Goal: Information Seeking & Learning: Learn about a topic

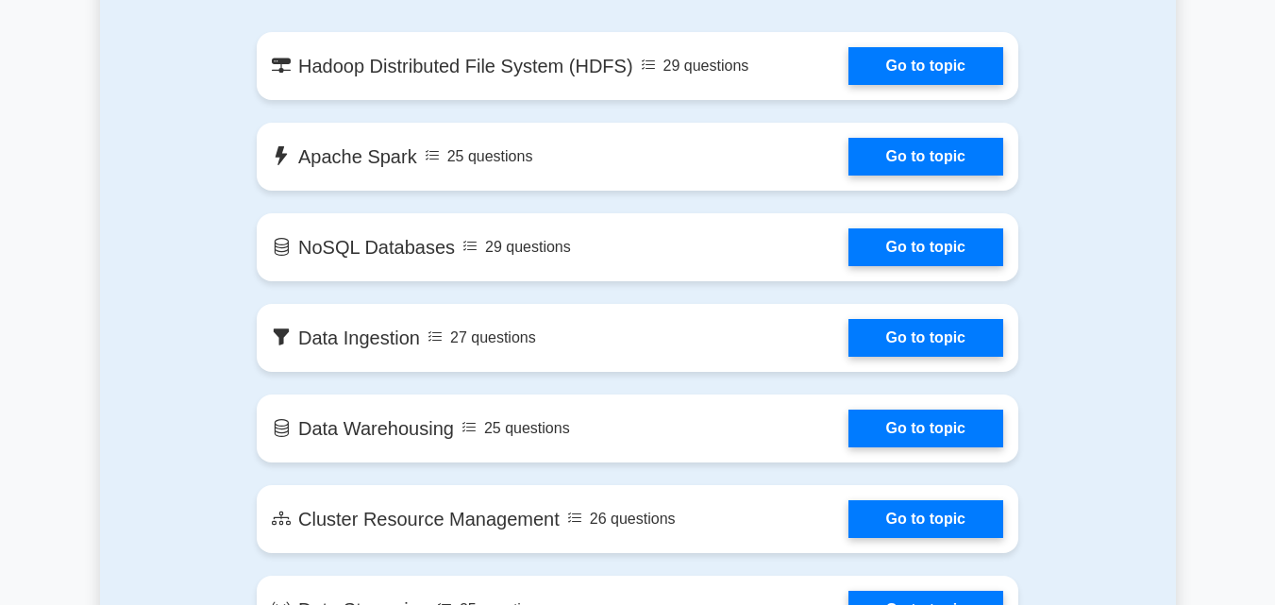
scroll to position [1132, 0]
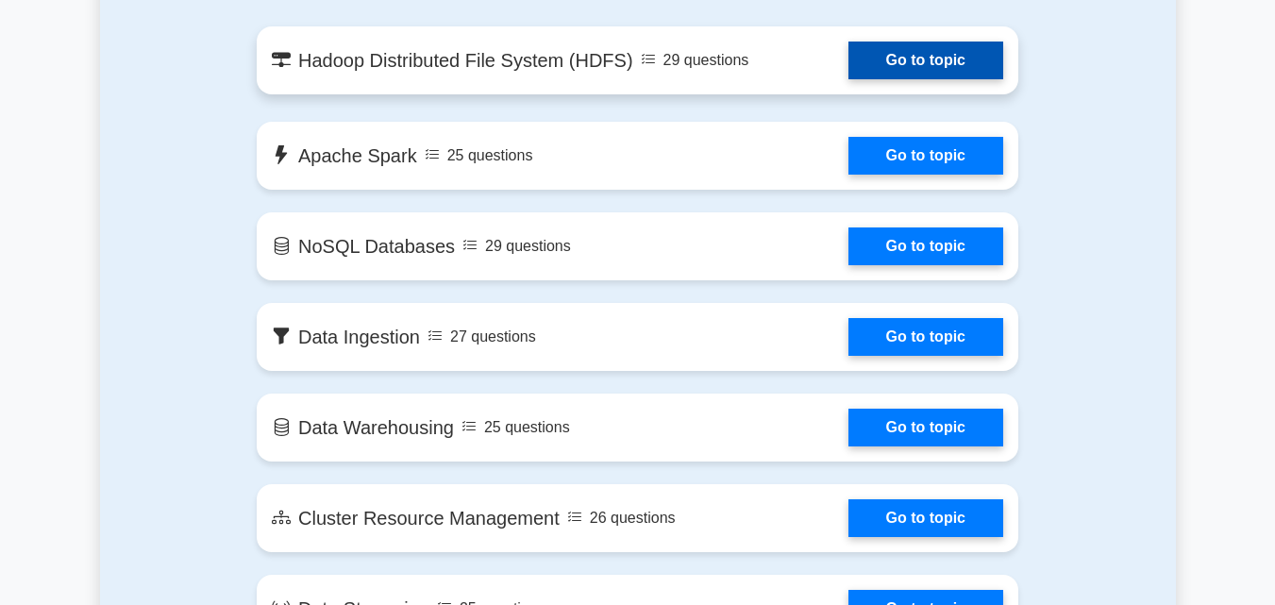
click at [937, 72] on link "Go to topic" at bounding box center [925, 61] width 155 height 38
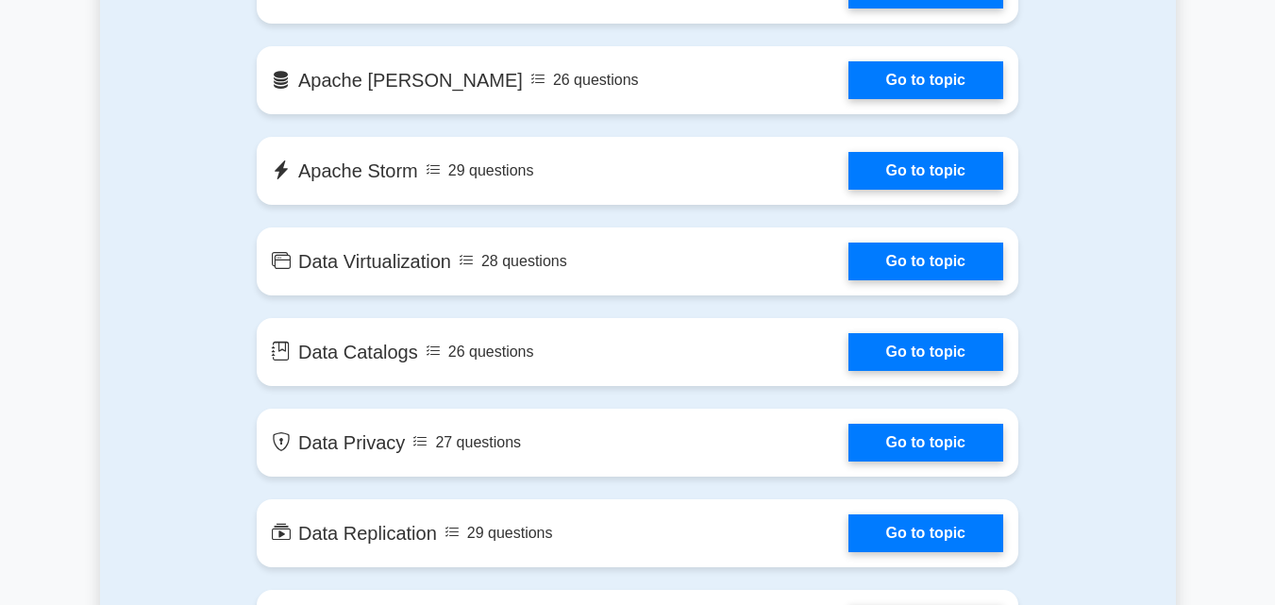
scroll to position [3397, 0]
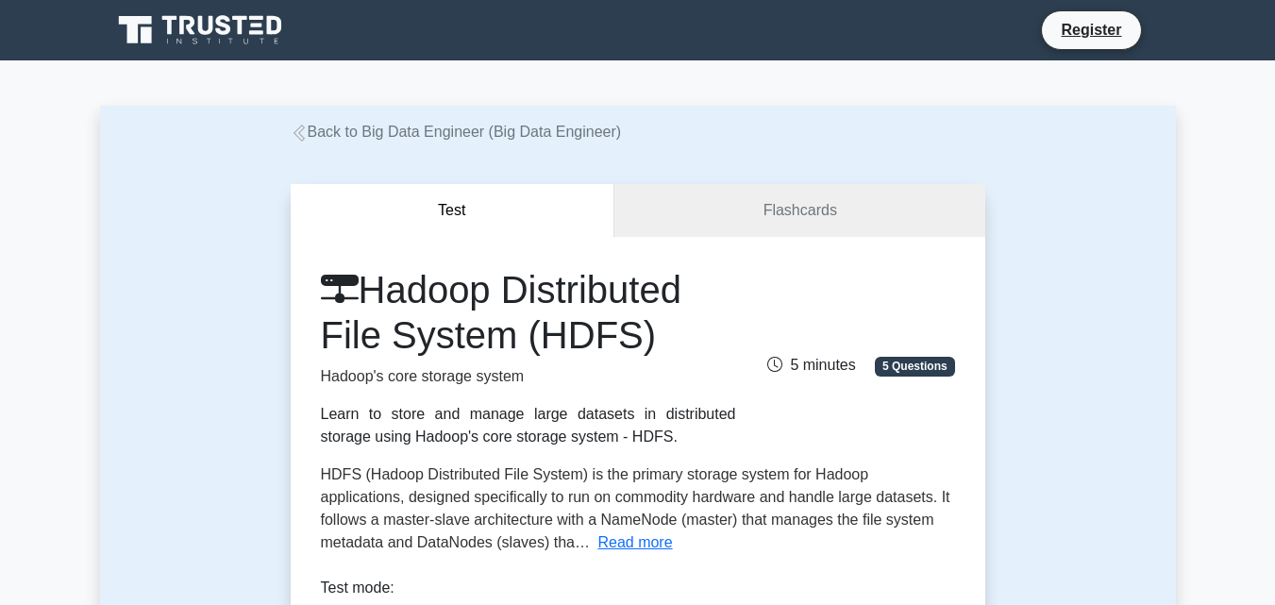
scroll to position [377, 0]
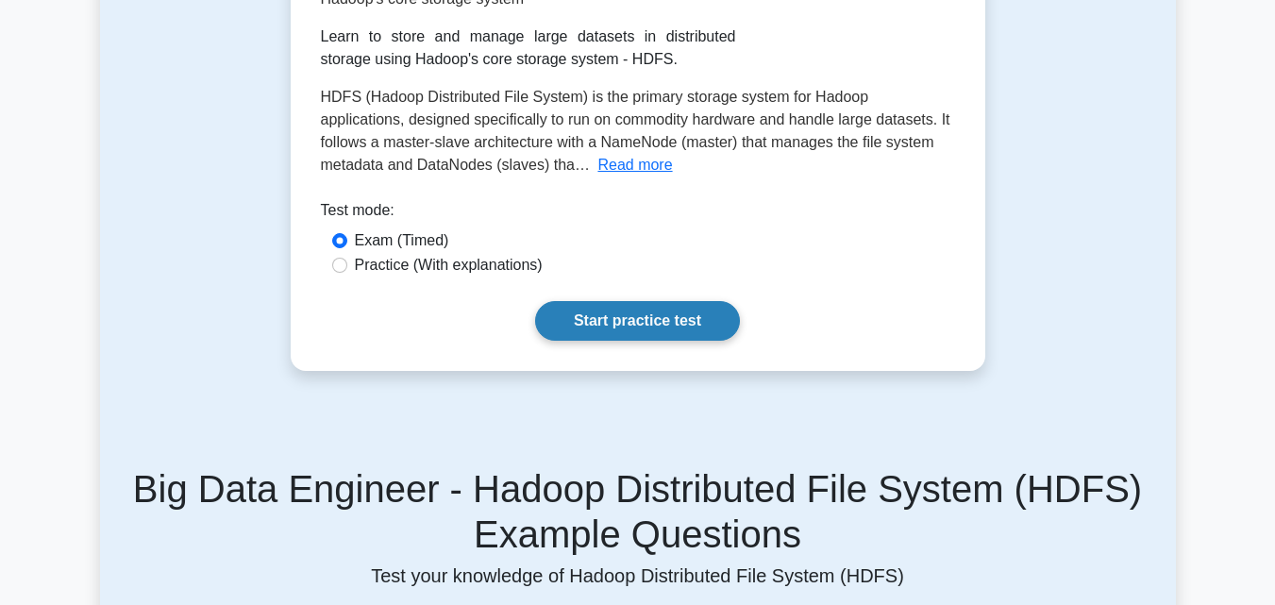
click at [700, 323] on link "Start practice test" at bounding box center [637, 321] width 205 height 40
click at [403, 264] on label "Practice (With explanations)" at bounding box center [449, 265] width 188 height 23
click at [347, 264] on input "Practice (With explanations)" at bounding box center [339, 265] width 15 height 15
radio input "true"
click at [640, 312] on link "Start practice test" at bounding box center [637, 321] width 205 height 40
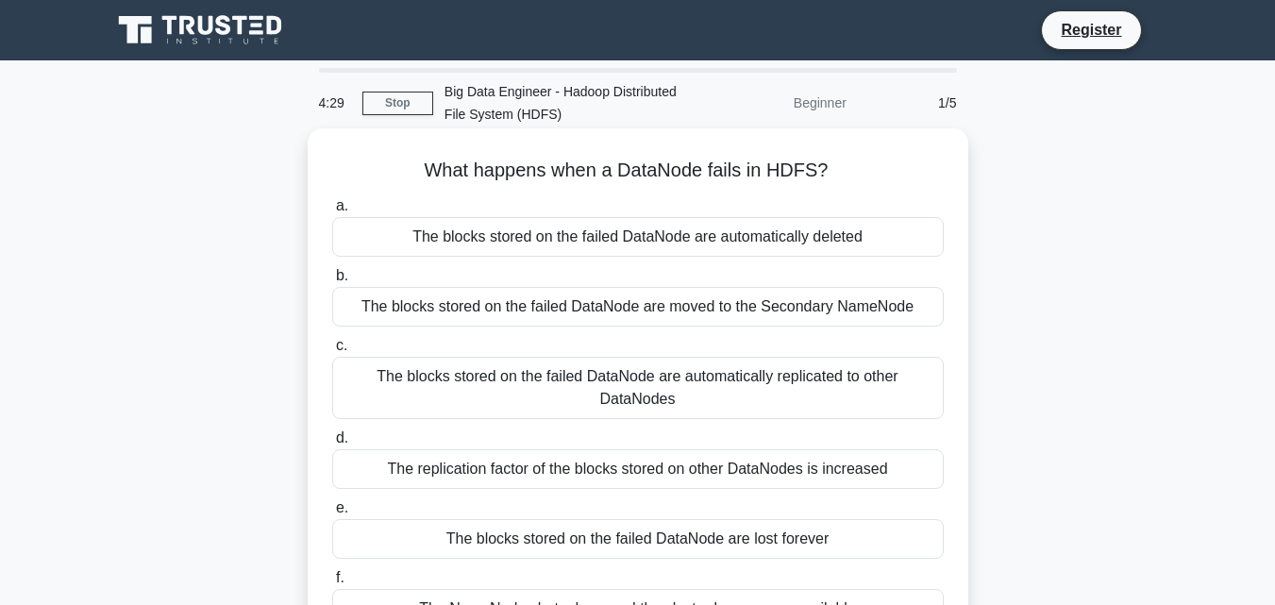
click at [623, 298] on div "The blocks stored on the failed DataNode are moved to the Secondary NameNode" at bounding box center [637, 307] width 611 height 40
click at [332, 282] on input "b. The blocks stored on the failed DataNode are moved to the Secondary NameNode" at bounding box center [332, 276] width 0 height 12
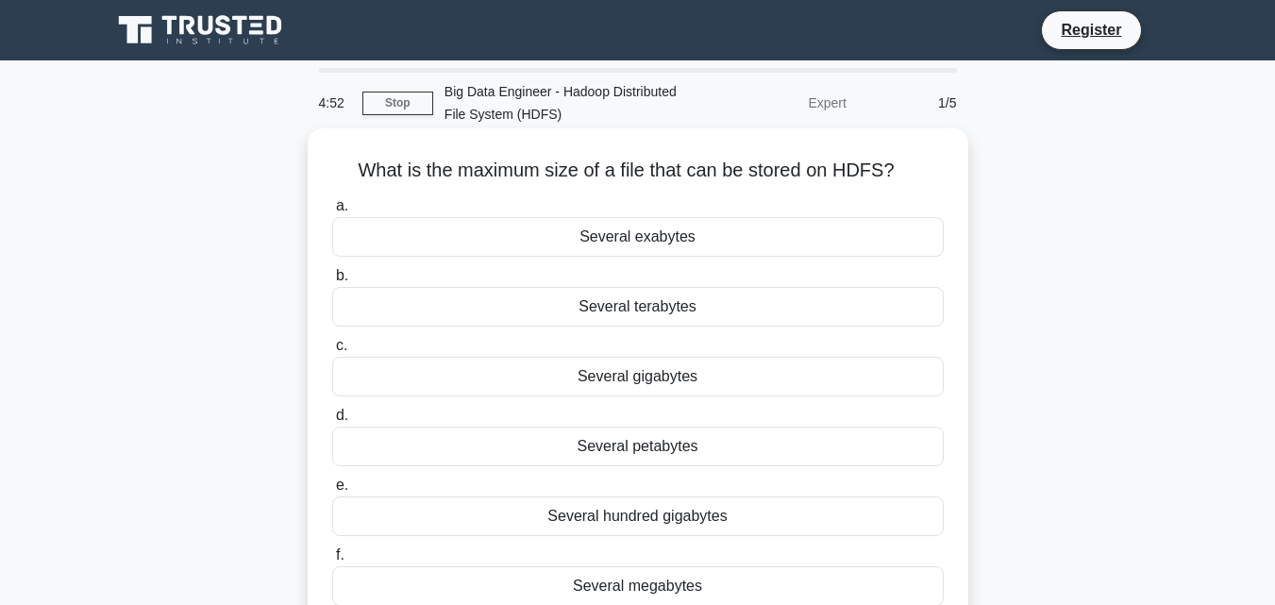
click at [669, 307] on div "Several terabytes" at bounding box center [637, 307] width 611 height 40
click at [332, 282] on input "b. Several terabytes" at bounding box center [332, 276] width 0 height 12
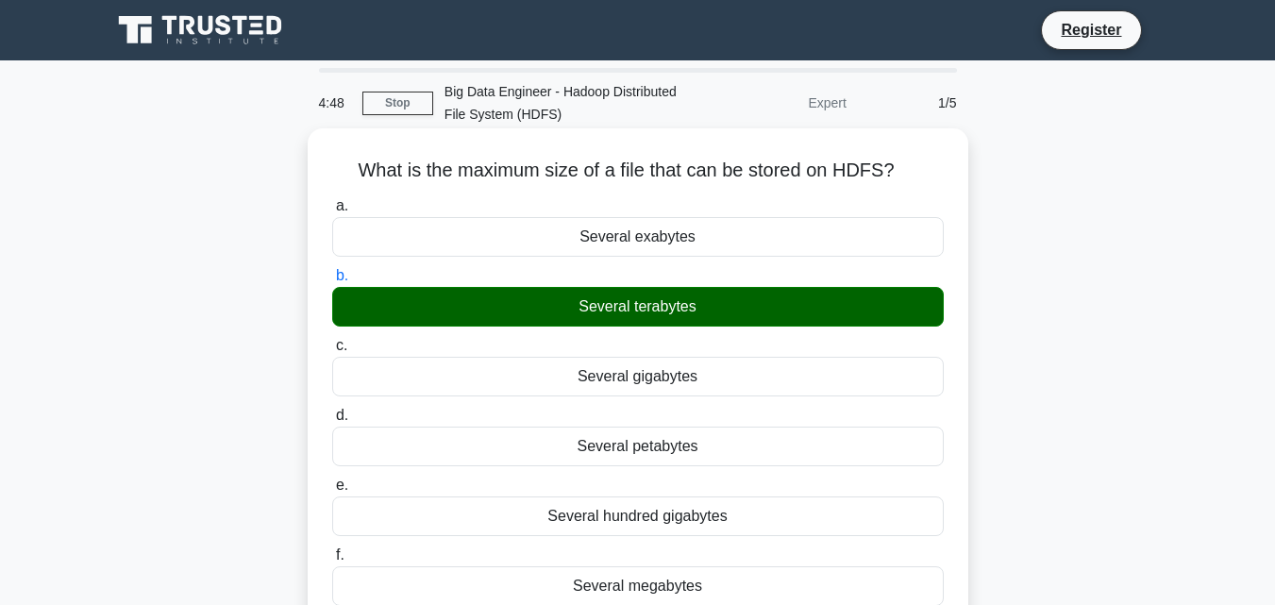
click at [669, 307] on div "Several terabytes" at bounding box center [637, 307] width 611 height 40
click at [332, 282] on input "b. Several terabytes" at bounding box center [332, 276] width 0 height 12
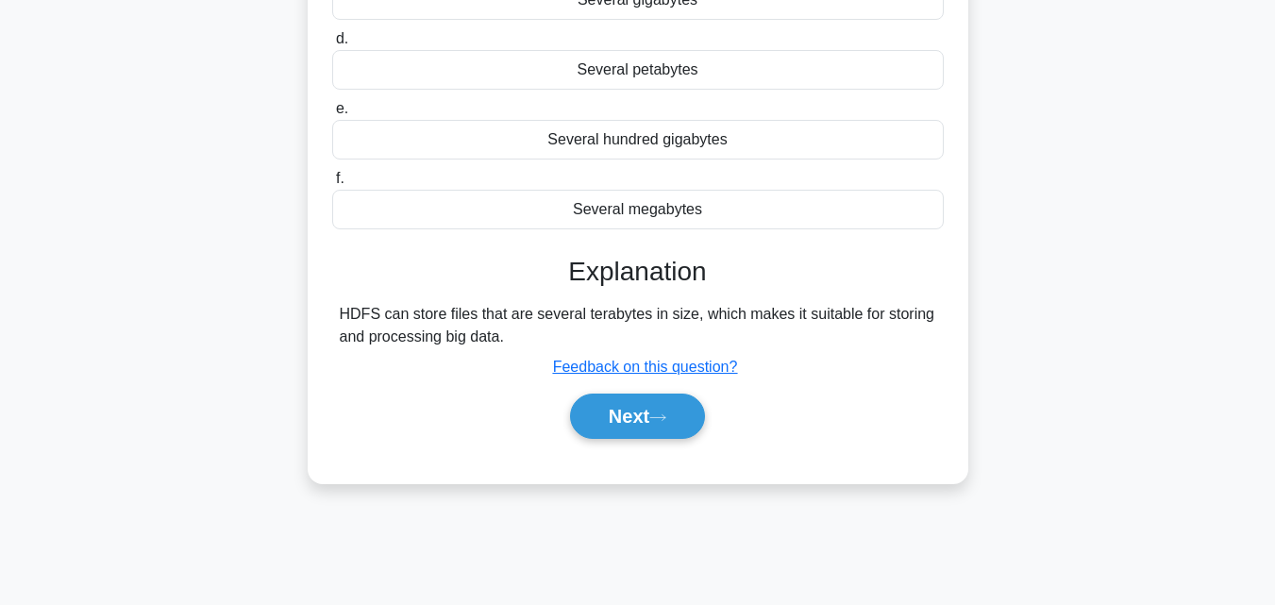
scroll to position [377, 0]
click at [665, 418] on icon at bounding box center [657, 416] width 15 height 6
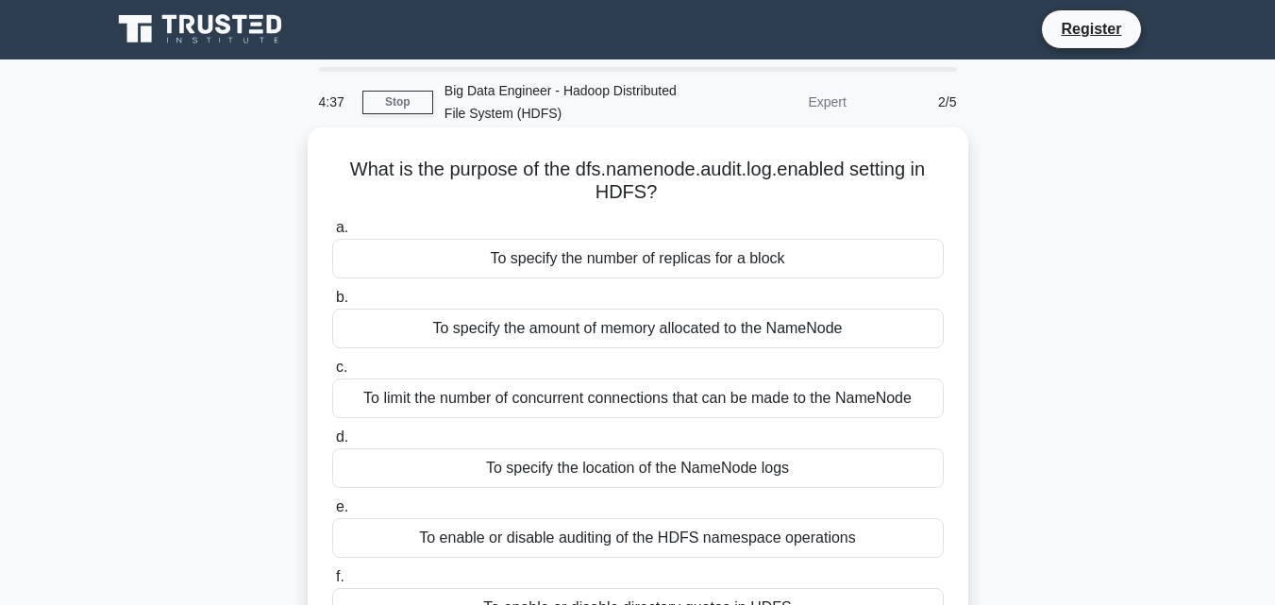
scroll to position [0, 0]
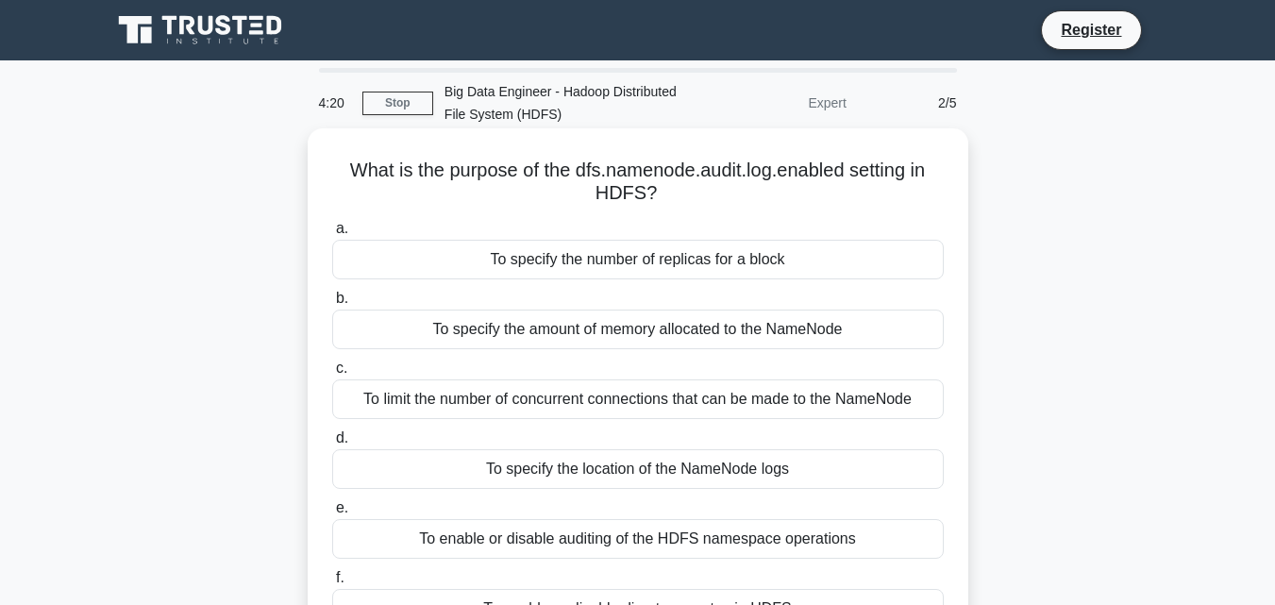
click at [604, 400] on div "To limit the number of concurrent connections that can be made to the NameNode" at bounding box center [637, 399] width 611 height 40
click at [332, 375] on input "c. To limit the number of concurrent connections that can be made to the NameNo…" at bounding box center [332, 368] width 0 height 12
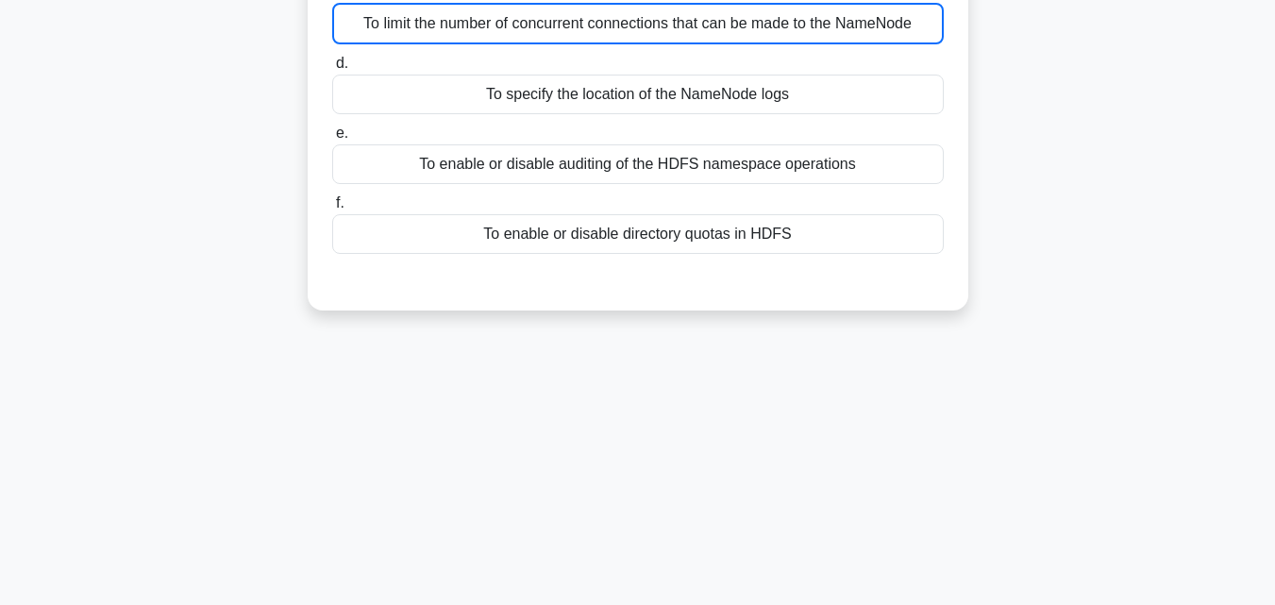
scroll to position [377, 0]
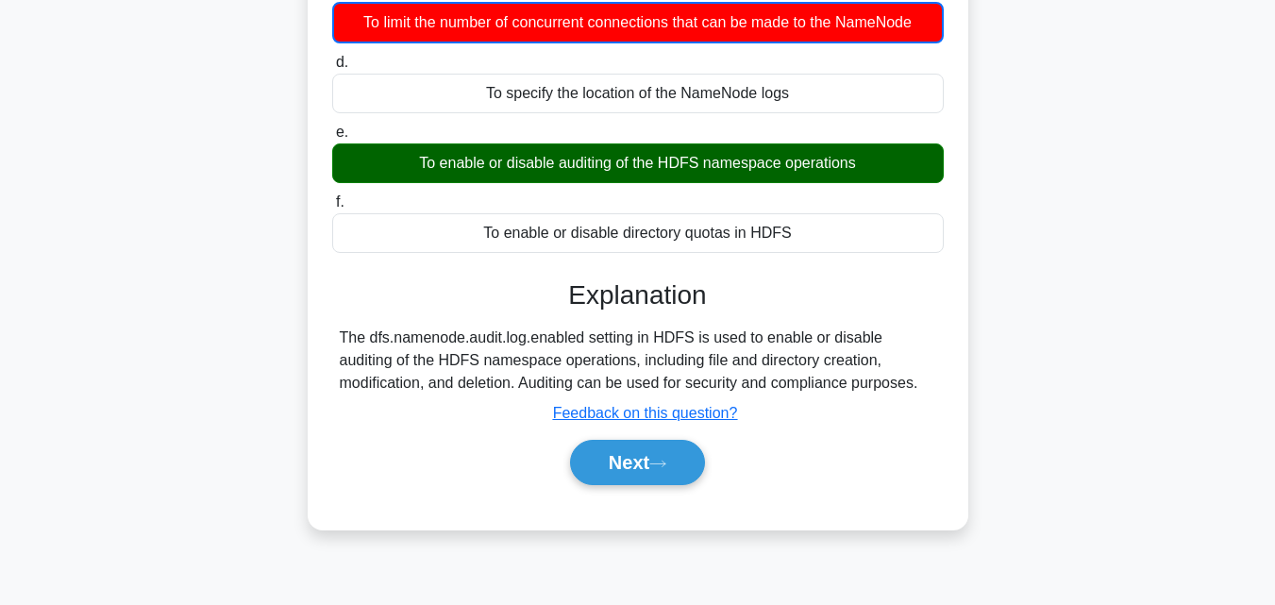
click at [650, 156] on div "To enable or disable auditing of the HDFS namespace operations" at bounding box center [637, 163] width 611 height 40
click at [332, 139] on input "e. To enable or disable auditing of the HDFS namespace operations" at bounding box center [332, 132] width 0 height 12
